Goal: Transaction & Acquisition: Purchase product/service

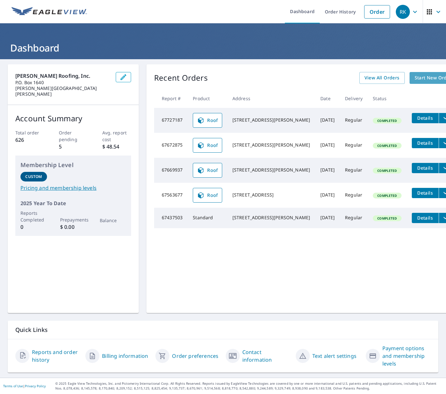
click at [415, 80] on span "Start New Order" at bounding box center [433, 78] width 37 height 8
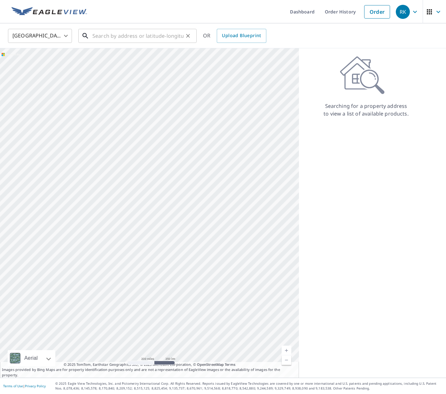
click at [151, 38] on input "text" at bounding box center [137, 36] width 91 height 18
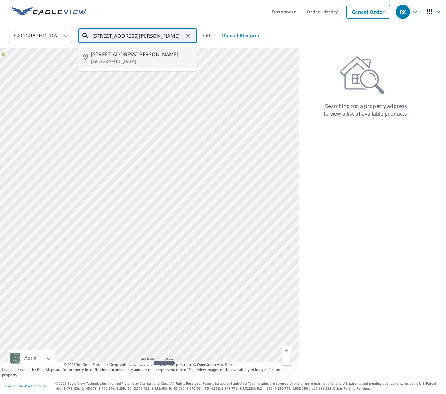
click at [156, 57] on span "[STREET_ADDRESS][PERSON_NAME]" at bounding box center [141, 55] width 100 height 8
type input "[STREET_ADDRESS][PERSON_NAME]"
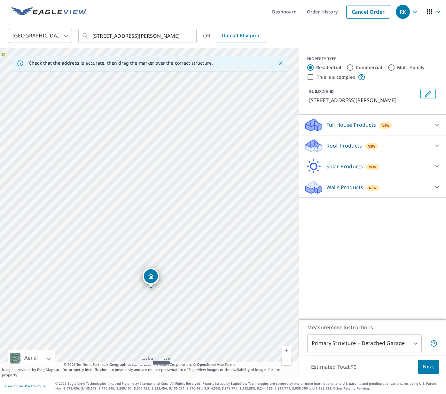
drag, startPoint x: 143, startPoint y: 244, endPoint x: 227, endPoint y: 205, distance: 92.4
click at [227, 205] on div "[STREET_ADDRESS][PERSON_NAME]" at bounding box center [149, 212] width 299 height 329
drag, startPoint x: 151, startPoint y: 279, endPoint x: 155, endPoint y: 282, distance: 5.1
click at [339, 191] on p "Walls Products" at bounding box center [344, 187] width 37 height 8
click at [335, 149] on p "Roof Products" at bounding box center [343, 146] width 35 height 8
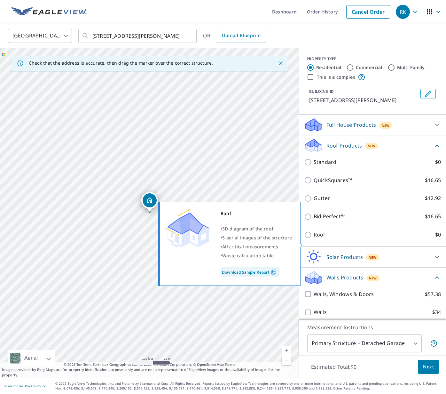
click at [338, 239] on label "Roof $0" at bounding box center [377, 235] width 127 height 8
click at [314, 239] on input "Roof $0" at bounding box center [309, 235] width 10 height 8
checkbox input "true"
type input "3"
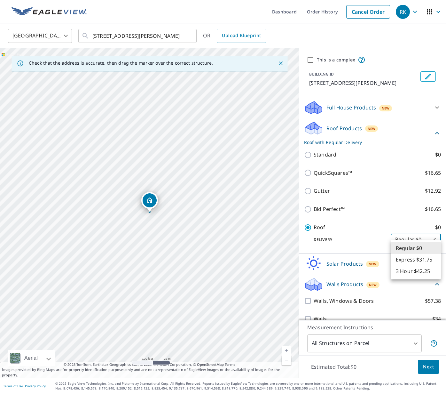
click at [418, 250] on body "RK RK Dashboard Order History Cancel Order RK United States [GEOGRAPHIC_DATA] ​…" at bounding box center [223, 197] width 446 height 394
click at [418, 250] on li "Regular $0" at bounding box center [416, 248] width 50 height 12
click at [425, 365] on span "Next" at bounding box center [428, 367] width 11 height 8
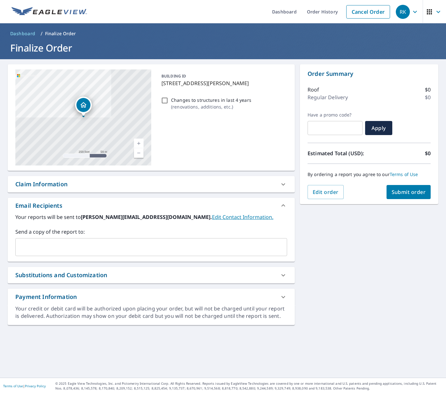
click at [405, 191] on span "Submit order" at bounding box center [409, 191] width 34 height 7
